Goal: Task Accomplishment & Management: Manage account settings

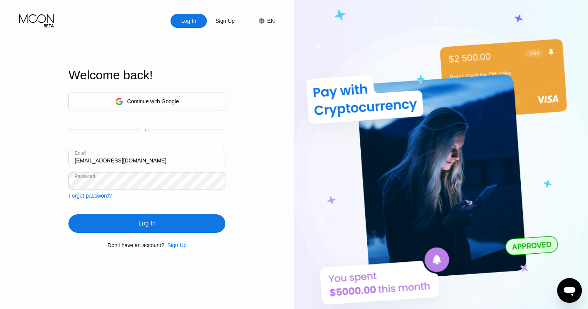
click at [168, 162] on input "[EMAIL_ADDRESS][DOMAIN_NAME]" at bounding box center [146, 157] width 157 height 17
drag, startPoint x: 69, startPoint y: 159, endPoint x: 42, endPoint y: 157, distance: 27.1
click at [50, 158] on div "Log In Sign Up EN Language English Save Welcome back! Continue with Google or E…" at bounding box center [147, 170] width 294 height 340
type input "[EMAIL_ADDRESS][DOMAIN_NAME]"
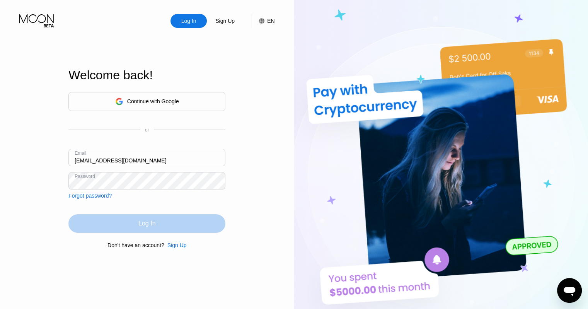
click at [222, 225] on div "Log In" at bounding box center [146, 223] width 157 height 19
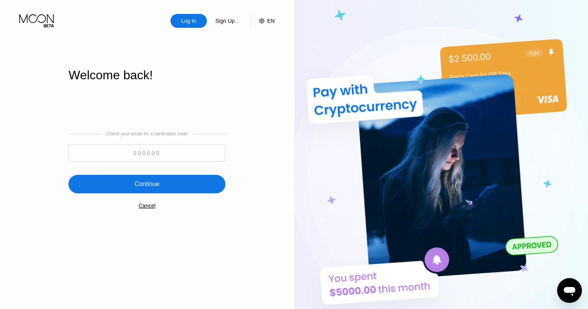
click at [175, 151] on input at bounding box center [146, 152] width 157 height 17
type input "399440"
click at [164, 186] on div "Continue" at bounding box center [146, 184] width 157 height 19
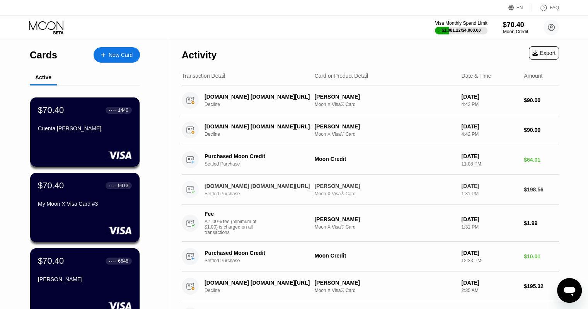
click at [254, 183] on div "[DOMAIN_NAME] [DOMAIN_NAME][URL]" at bounding box center [258, 186] width 106 height 6
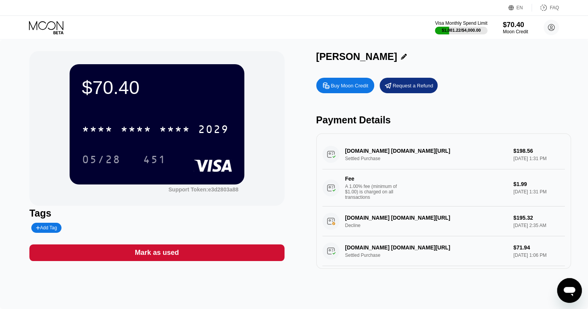
click at [59, 29] on icon at bounding box center [47, 28] width 36 height 14
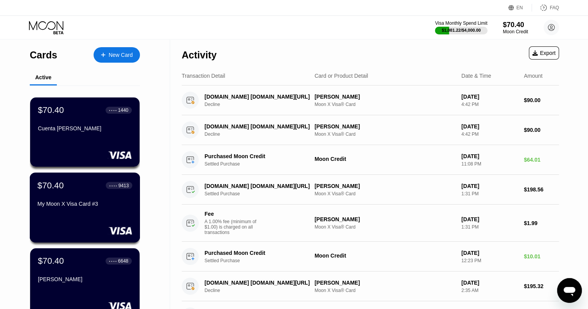
scroll to position [116, 0]
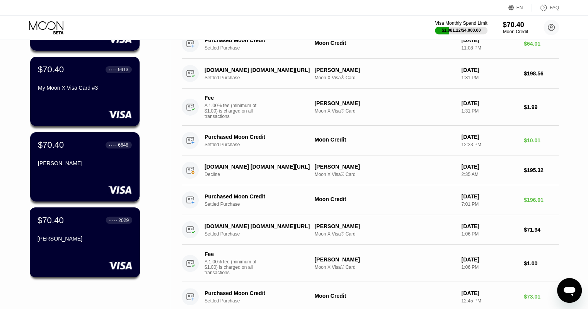
click at [101, 230] on div "$70.40 ● ● ● ● 2029 [PERSON_NAME]" at bounding box center [85, 230] width 95 height 30
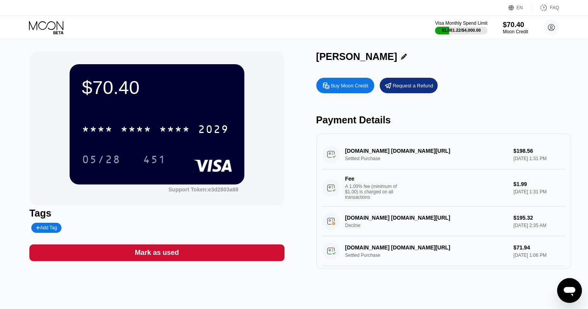
click at [57, 26] on icon at bounding box center [46, 25] width 34 height 9
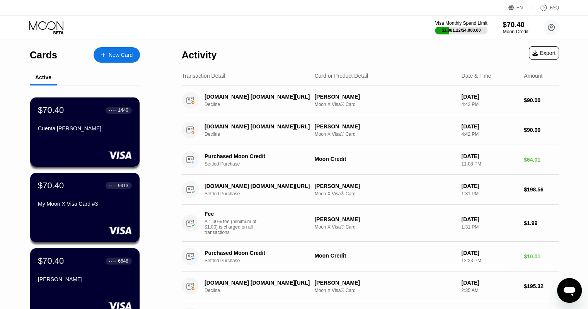
click at [528, 32] on div "Moon Credit" at bounding box center [516, 31] width 26 height 5
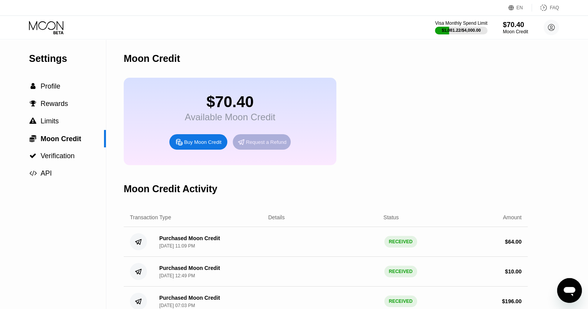
click at [272, 145] on div "Request a Refund" at bounding box center [266, 142] width 41 height 7
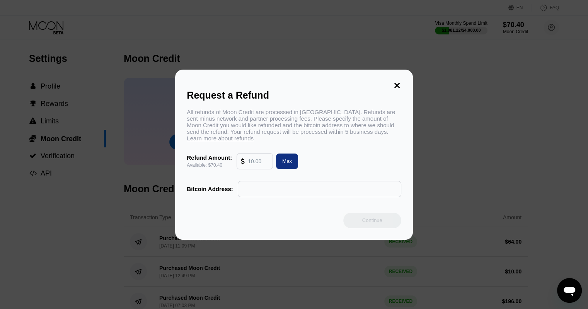
drag, startPoint x: 261, startPoint y: 166, endPoint x: 239, endPoint y: 166, distance: 22.4
click at [239, 166] on div at bounding box center [255, 161] width 36 height 15
type input "4"
click at [287, 164] on div "Max" at bounding box center [287, 161] width 10 height 7
type input "70.40"
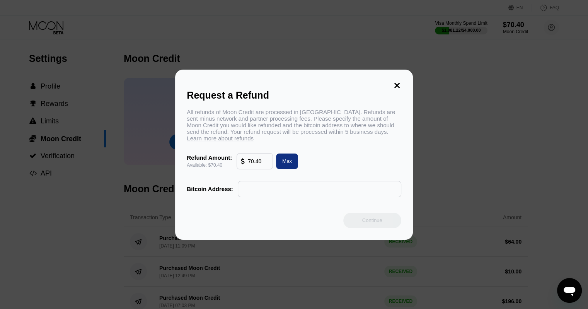
drag, startPoint x: 279, startPoint y: 204, endPoint x: 285, endPoint y: 191, distance: 14.2
click at [279, 203] on div "Request a Refund All refunds of Moon Credit are processed in [GEOGRAPHIC_DATA].…" at bounding box center [294, 155] width 238 height 170
click at [285, 191] on input "text" at bounding box center [319, 188] width 155 height 15
paste input "15NgporLFh8Gx134Dh8murghiysJM7Zg15"
type input "15NgporLFh8Gx134Dh8murghiysJM7Zg15"
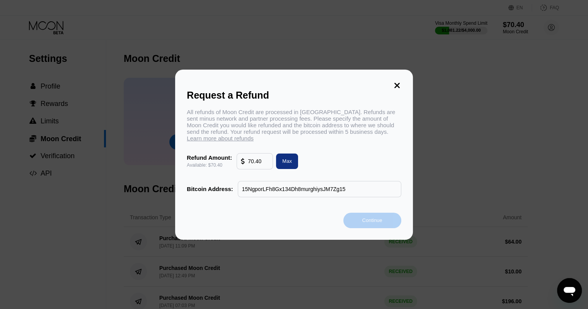
click at [384, 224] on div "Continue" at bounding box center [373, 220] width 58 height 15
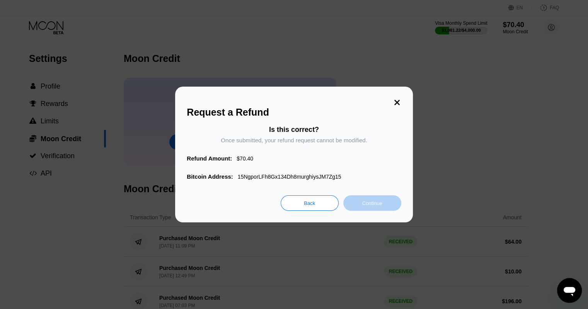
click at [380, 207] on div "Continue" at bounding box center [373, 203] width 20 height 7
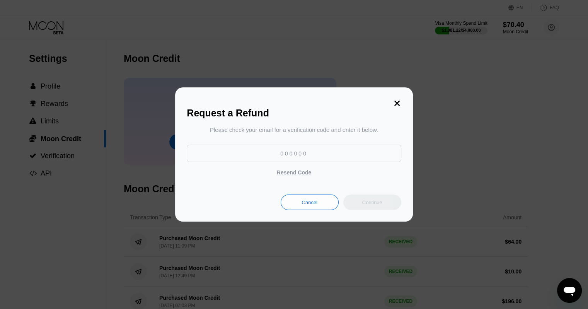
click at [314, 151] on input at bounding box center [294, 153] width 214 height 17
type input "445631"
click at [367, 202] on div "Continue" at bounding box center [373, 202] width 20 height 7
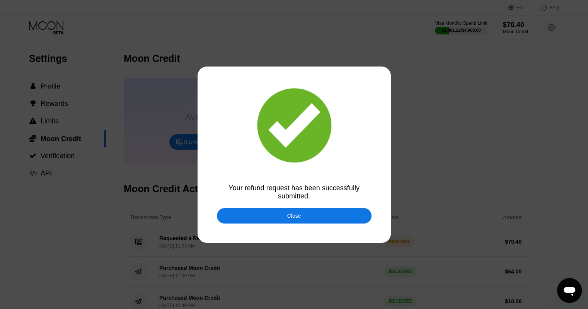
click at [322, 214] on div "Close" at bounding box center [294, 215] width 155 height 15
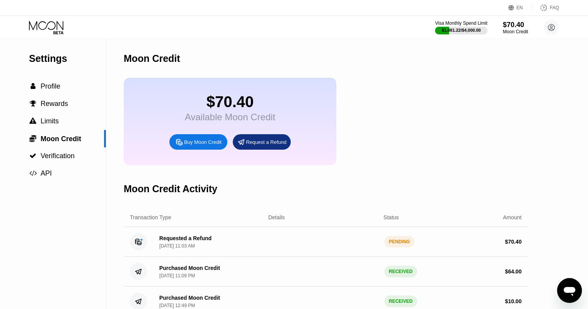
click at [51, 25] on icon at bounding box center [47, 28] width 36 height 14
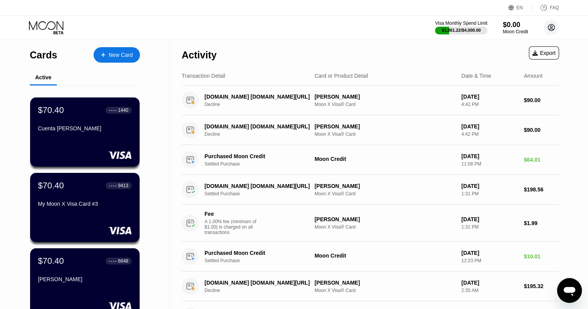
click at [555, 28] on icon at bounding box center [552, 27] width 7 height 7
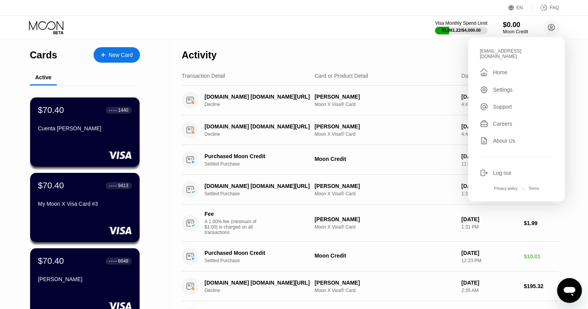
click at [502, 170] on div "Log out" at bounding box center [502, 173] width 18 height 6
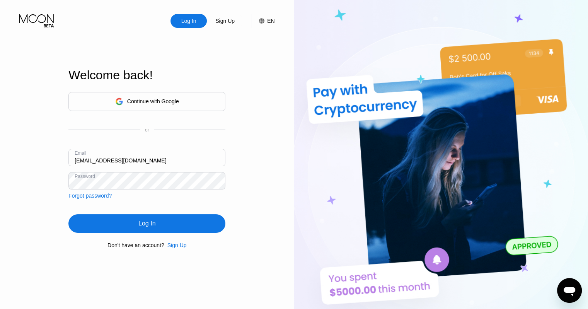
drag, startPoint x: 162, startPoint y: 162, endPoint x: 39, endPoint y: 161, distance: 123.0
click at [39, 161] on div "Log In Sign Up EN Language English Save Welcome back! Continue with Google or E…" at bounding box center [147, 170] width 294 height 340
paste input "richardortiz3641"
type input "richardortiz3641@gmail.com"
click at [56, 178] on div "Log In Sign Up EN Language English Save Welcome back! Continue with Google or E…" at bounding box center [147, 170] width 294 height 340
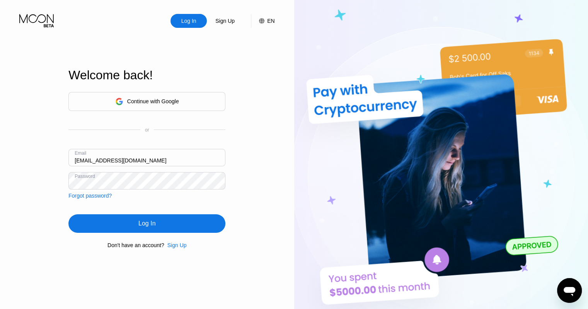
click at [85, 228] on div "Log In" at bounding box center [146, 223] width 157 height 19
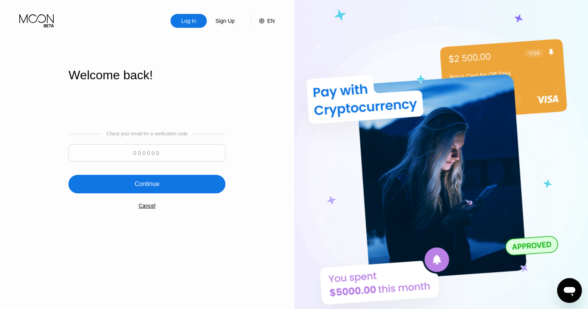
click at [170, 156] on input at bounding box center [146, 152] width 157 height 17
type input "196512"
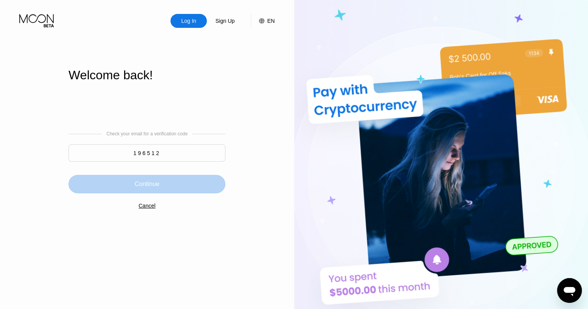
click at [172, 182] on div "Continue" at bounding box center [146, 184] width 157 height 19
